Goal: Communication & Community: Answer question/provide support

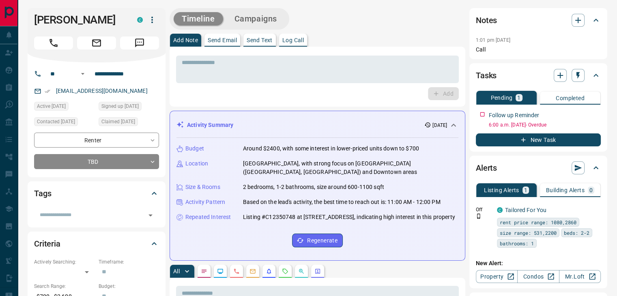
click at [274, 123] on div "Activity Summary [DATE]" at bounding box center [312, 125] width 272 height 9
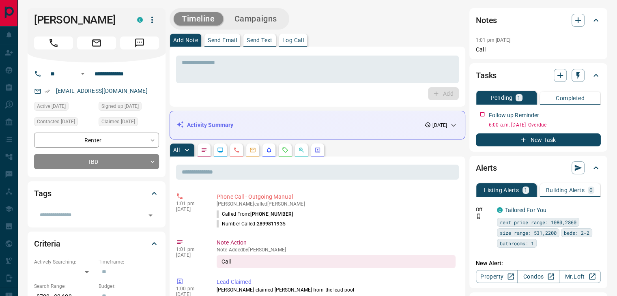
drag, startPoint x: 228, startPoint y: 36, endPoint x: 232, endPoint y: 44, distance: 8.9
click at [229, 36] on button "Send Email" at bounding box center [222, 40] width 36 height 13
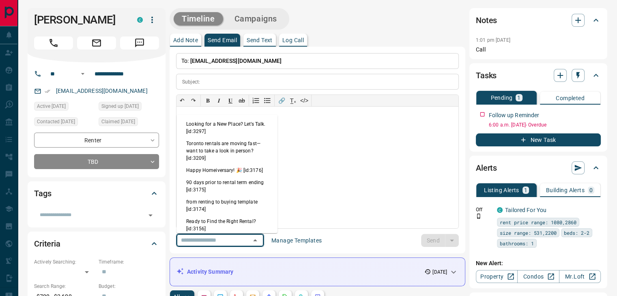
click at [232, 237] on input "text" at bounding box center [209, 240] width 62 height 10
click at [214, 133] on li "Looking for a New Place? Let’s Talk. [id:3297]" at bounding box center [226, 127] width 101 height 19
type input "**********"
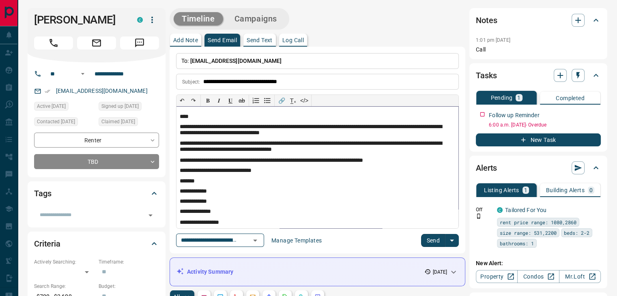
click at [185, 116] on p "****" at bounding box center [314, 117] width 269 height 7
click at [426, 239] on button "Send" at bounding box center [433, 240] width 24 height 13
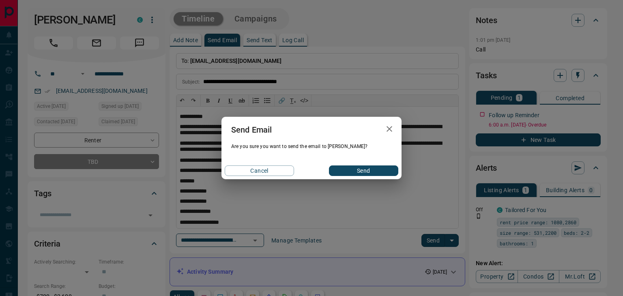
click at [373, 171] on button "Send" at bounding box center [363, 171] width 69 height 11
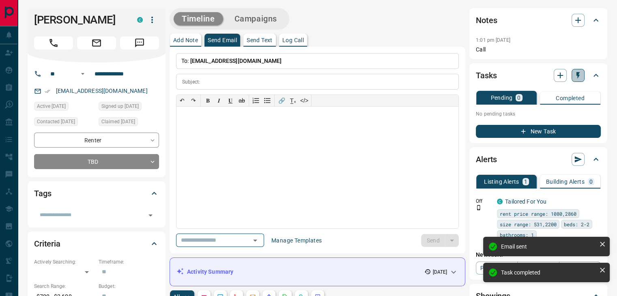
click at [577, 76] on icon "button" at bounding box center [578, 75] width 8 height 8
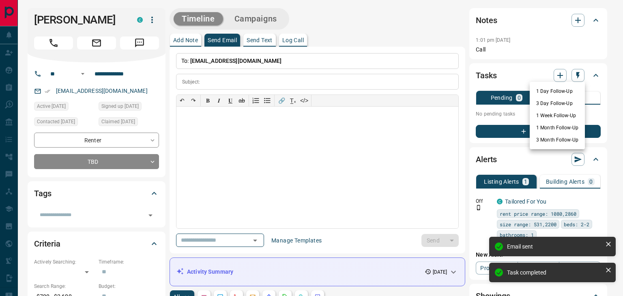
click at [561, 90] on li "1 Day Follow-Up" at bounding box center [557, 91] width 55 height 12
